Goal: Task Accomplishment & Management: Use online tool/utility

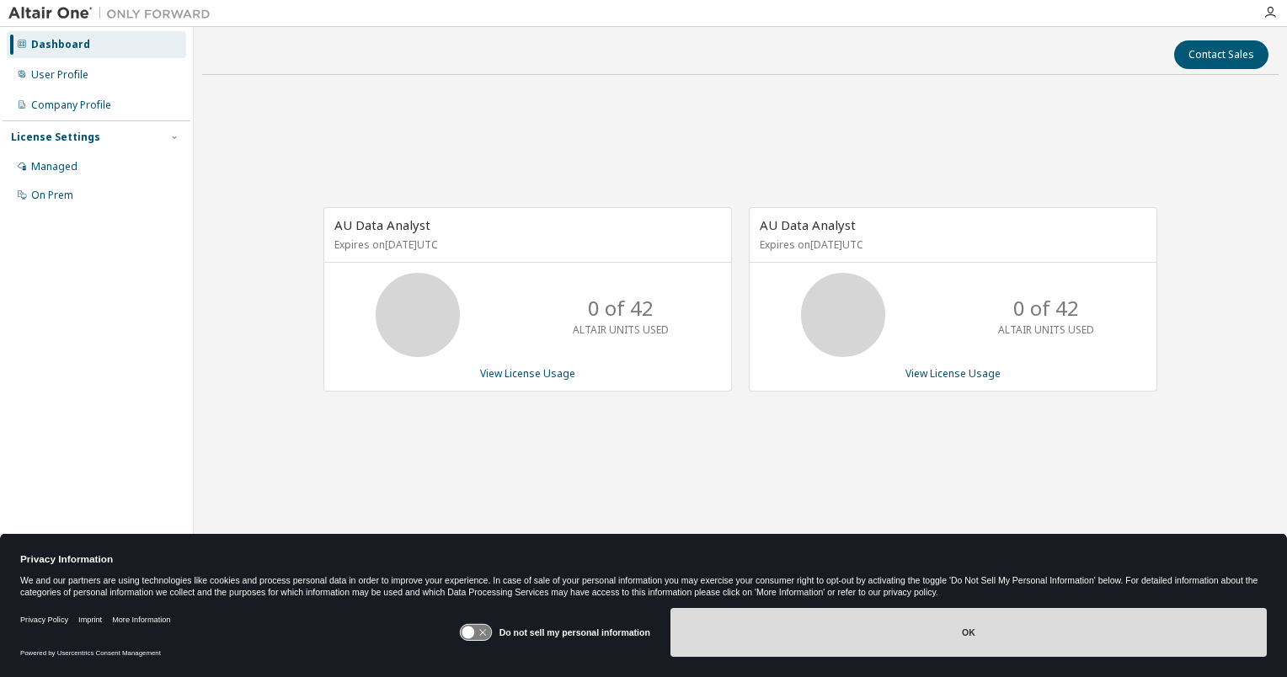
click at [922, 642] on button "OK" at bounding box center [969, 632] width 596 height 49
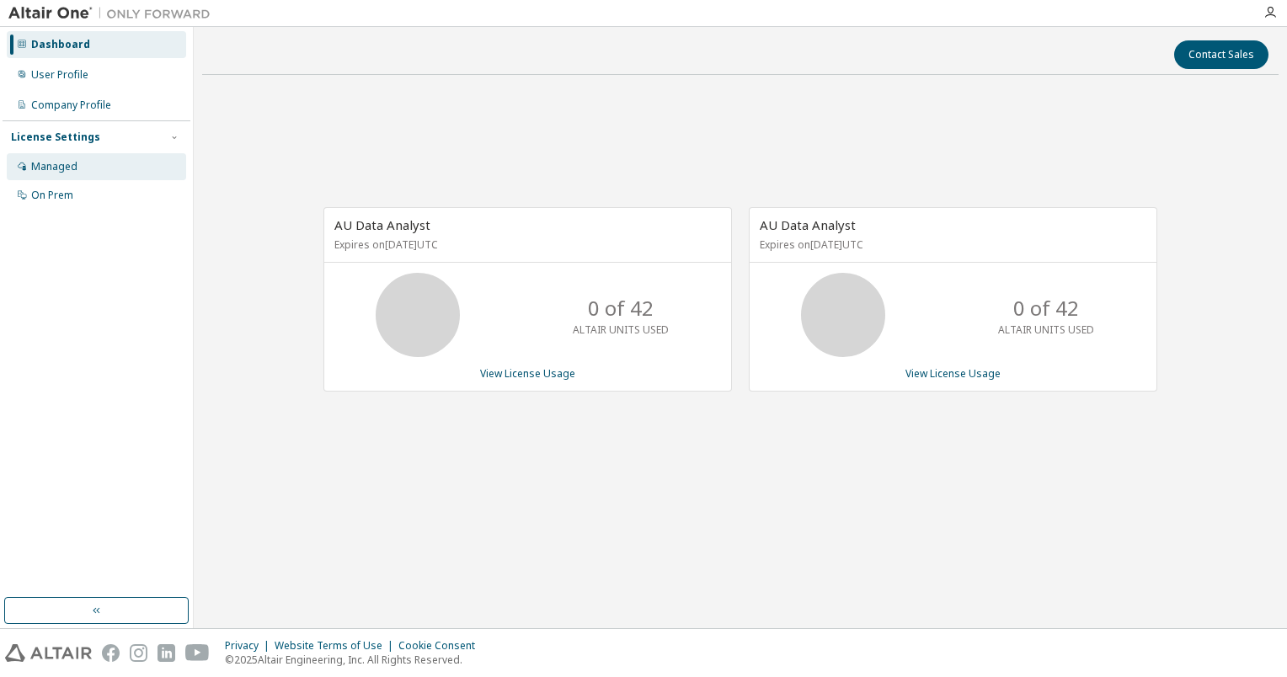
click at [40, 173] on div "Managed" at bounding box center [54, 166] width 46 height 13
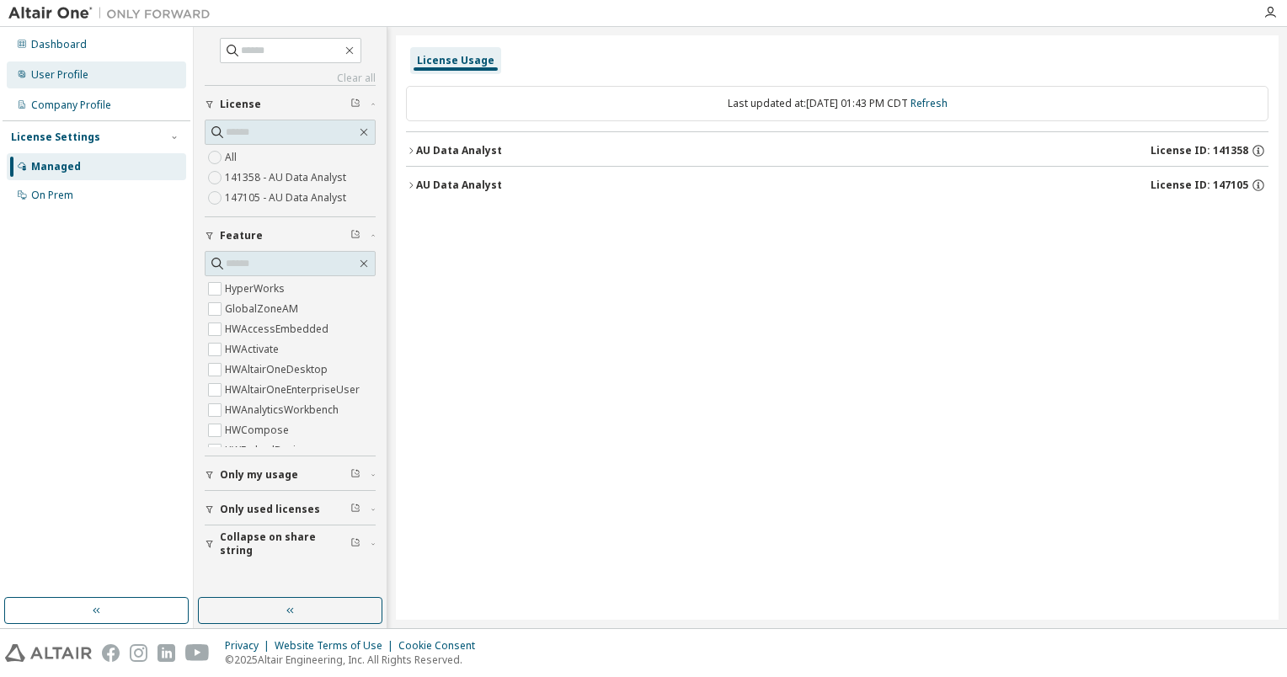
click at [46, 72] on div "User Profile" at bounding box center [59, 74] width 57 height 13
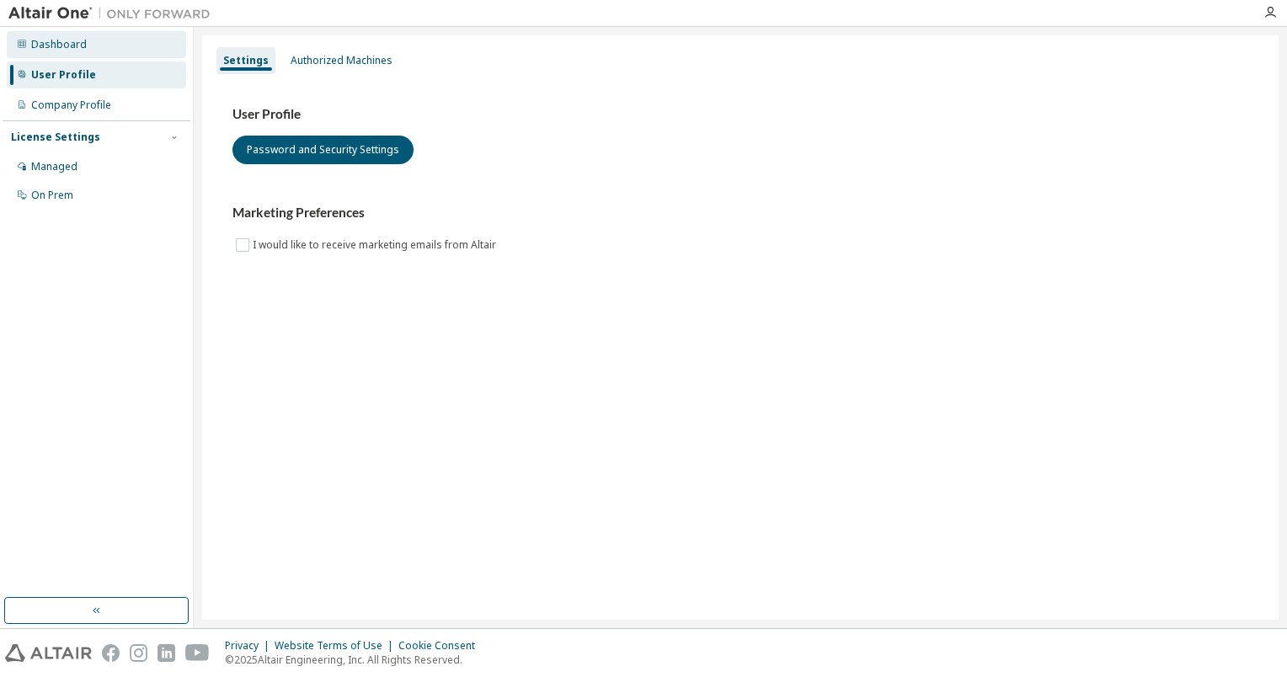
click at [55, 47] on div "Dashboard" at bounding box center [59, 44] width 56 height 13
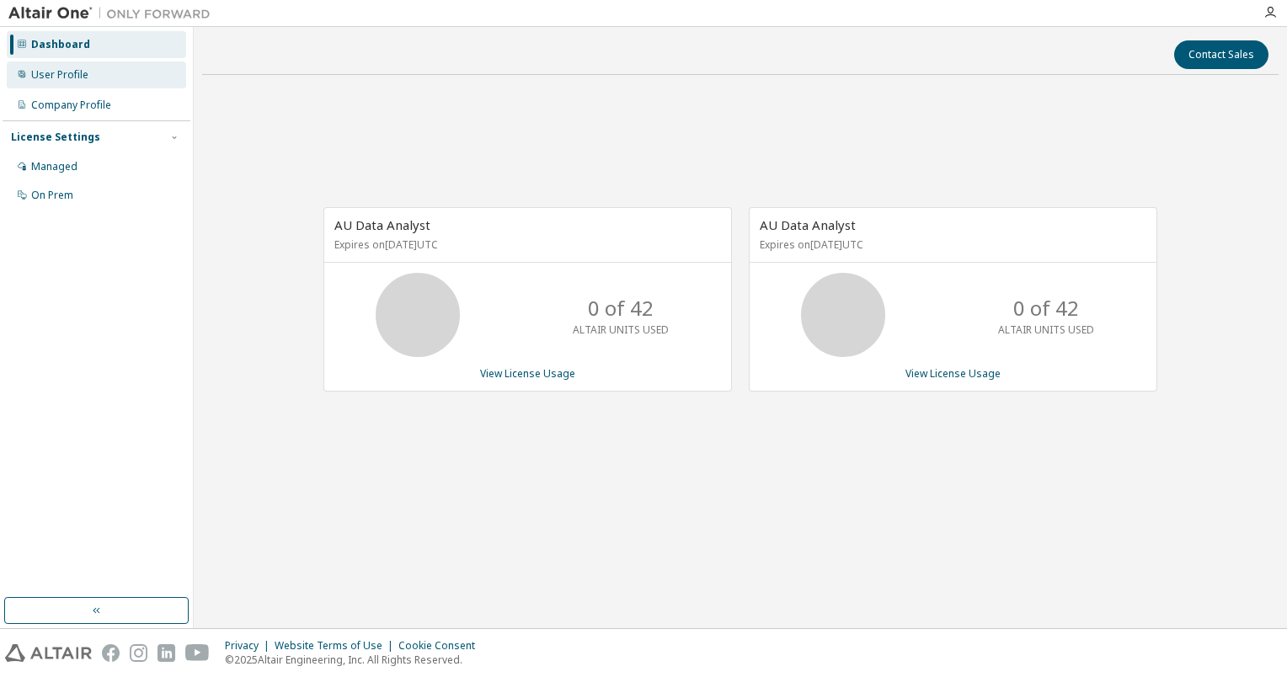
click at [77, 77] on div "User Profile" at bounding box center [59, 74] width 57 height 13
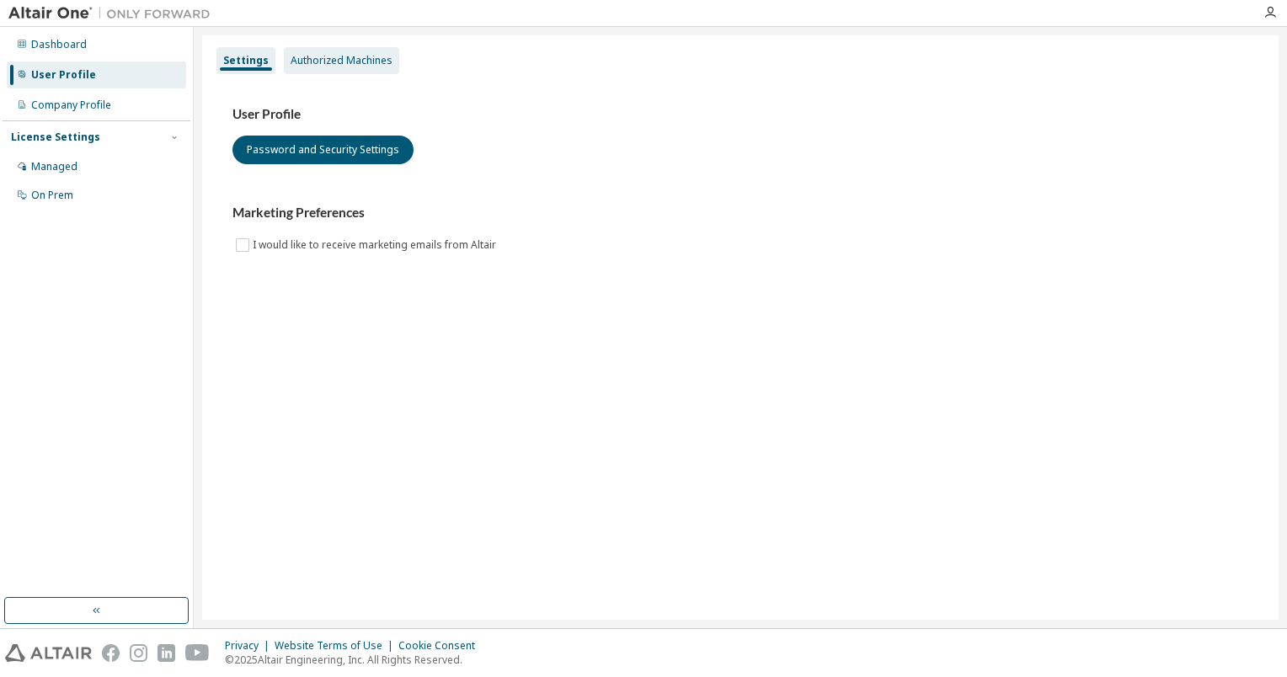
click at [342, 61] on div "Authorized Machines" at bounding box center [342, 60] width 102 height 13
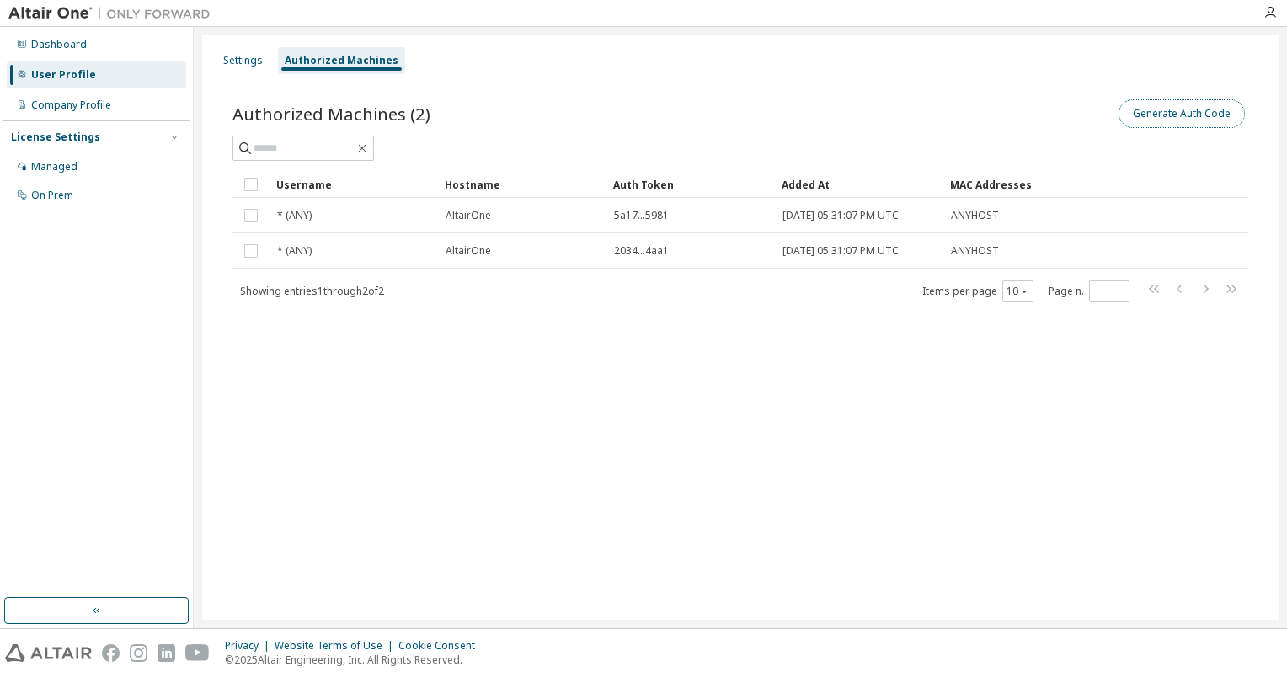
click at [1169, 121] on button "Generate Auth Code" at bounding box center [1182, 113] width 126 height 29
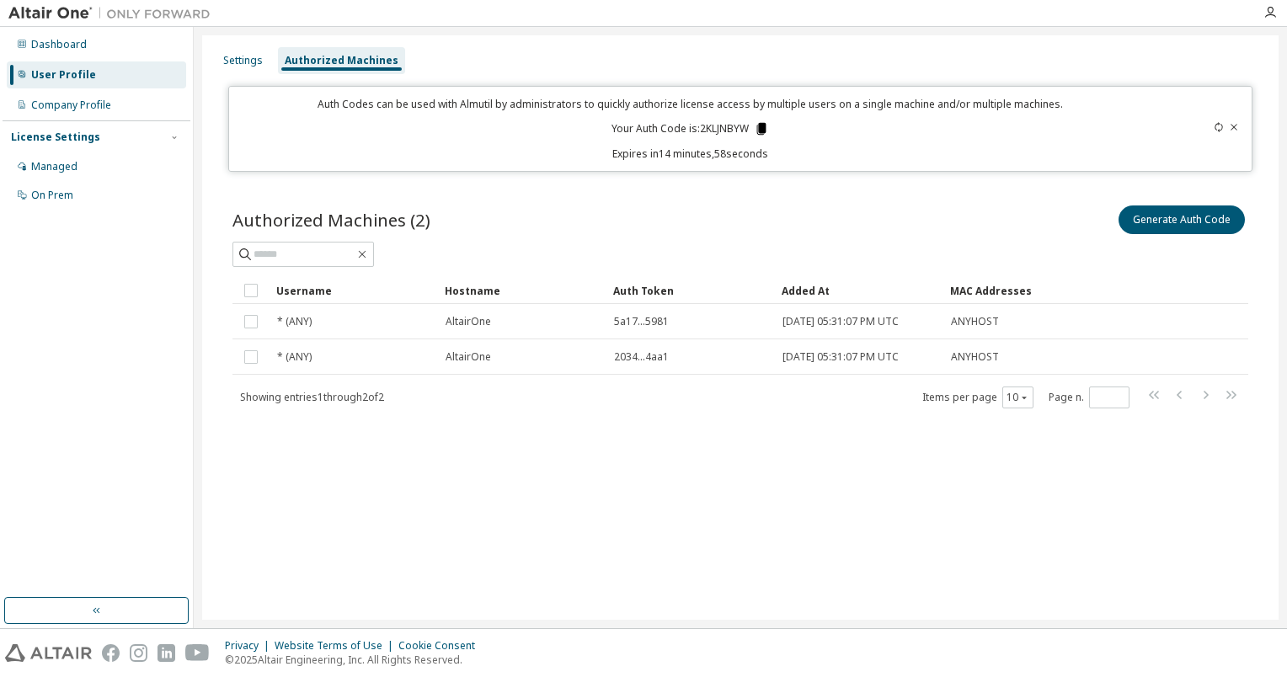
click at [764, 127] on icon at bounding box center [761, 129] width 9 height 12
